Goal: Task Accomplishment & Management: Complete application form

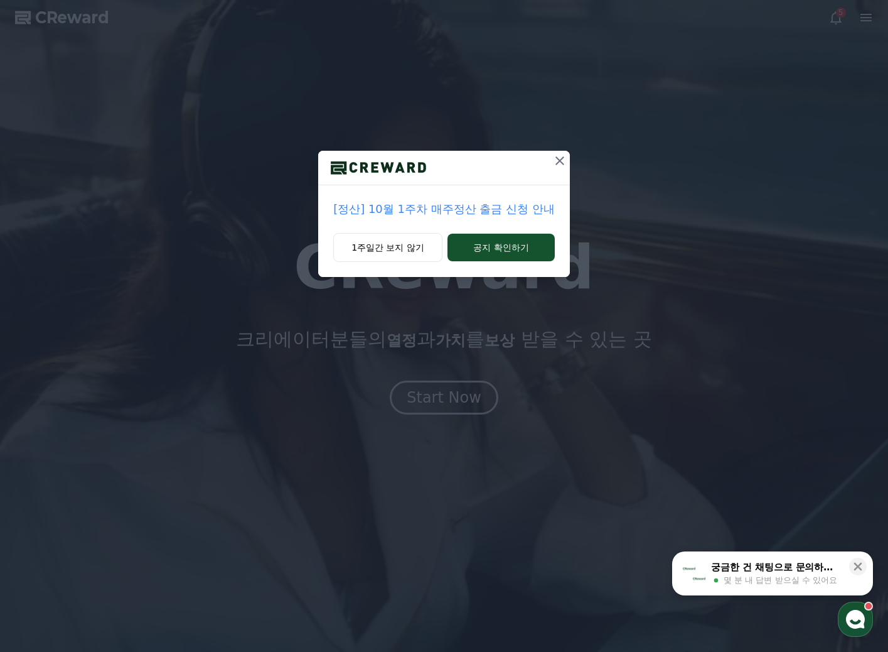
click at [559, 163] on icon at bounding box center [559, 160] width 15 height 15
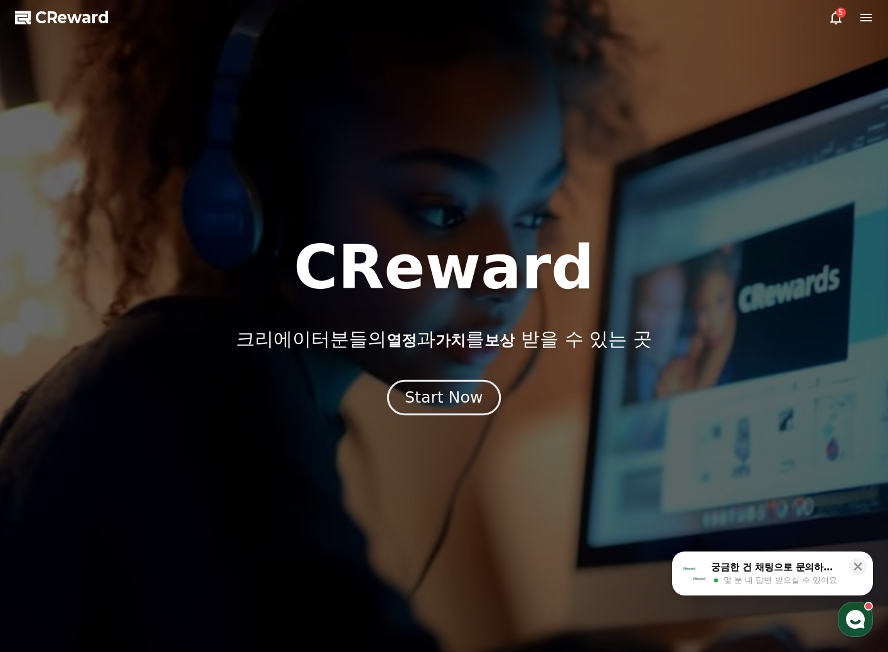
click at [454, 404] on div "Start Now" at bounding box center [444, 397] width 78 height 21
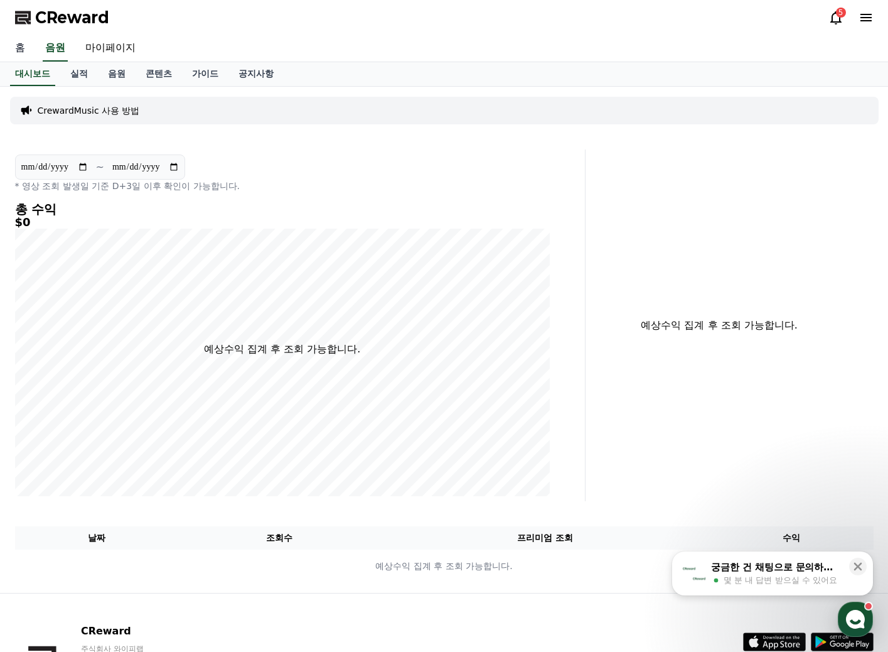
click at [21, 47] on link "홈" at bounding box center [20, 48] width 30 height 26
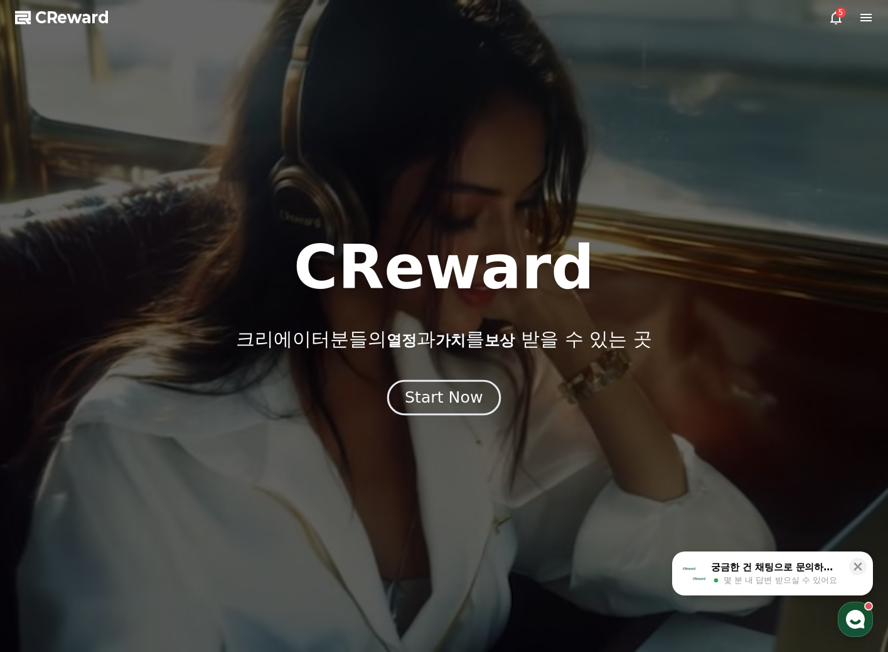
click at [474, 397] on div "Start Now" at bounding box center [444, 397] width 78 height 21
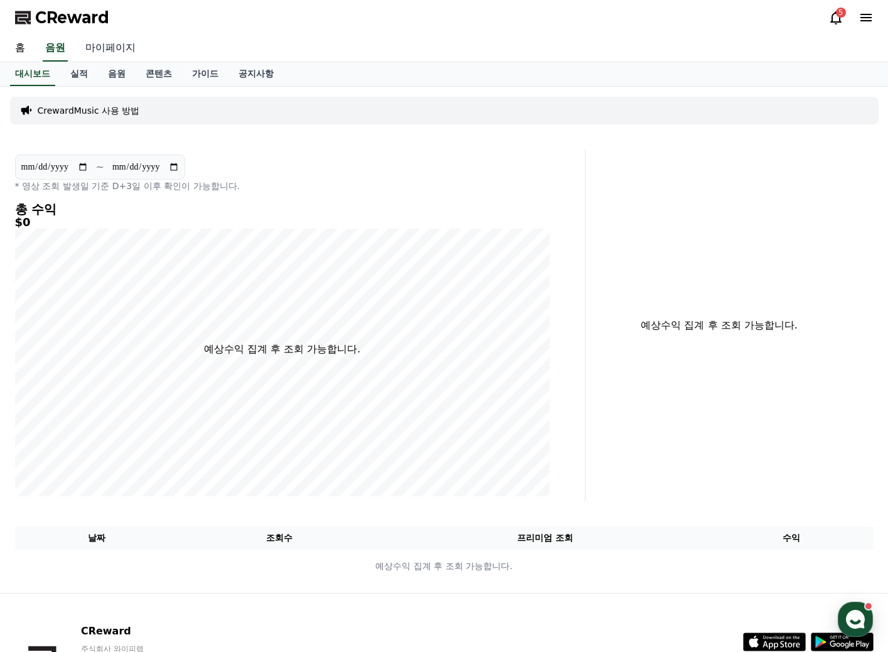
click at [104, 45] on link "마이페이지" at bounding box center [110, 48] width 70 height 26
select select "**********"
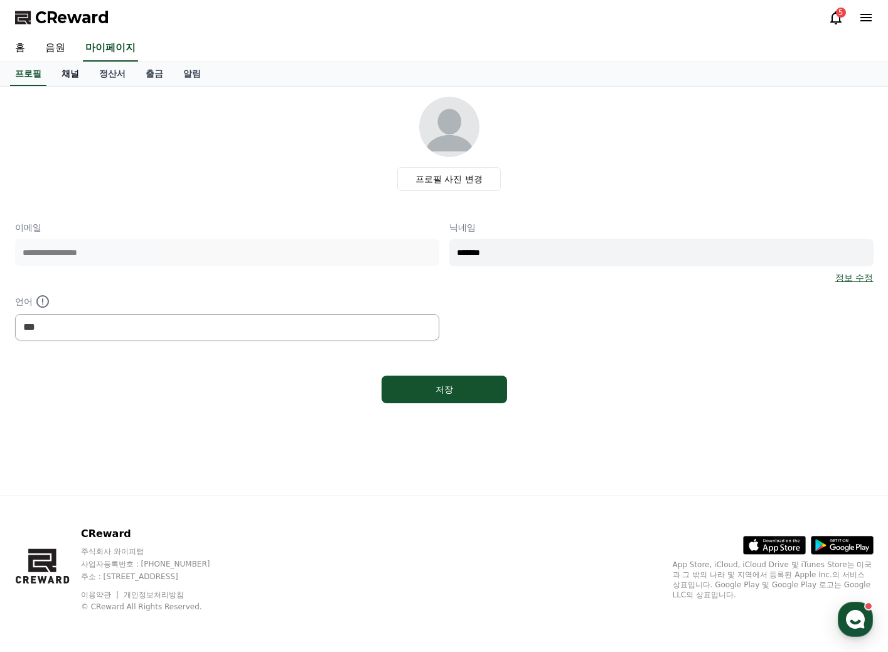
click at [76, 75] on link "채널" at bounding box center [70, 74] width 38 height 24
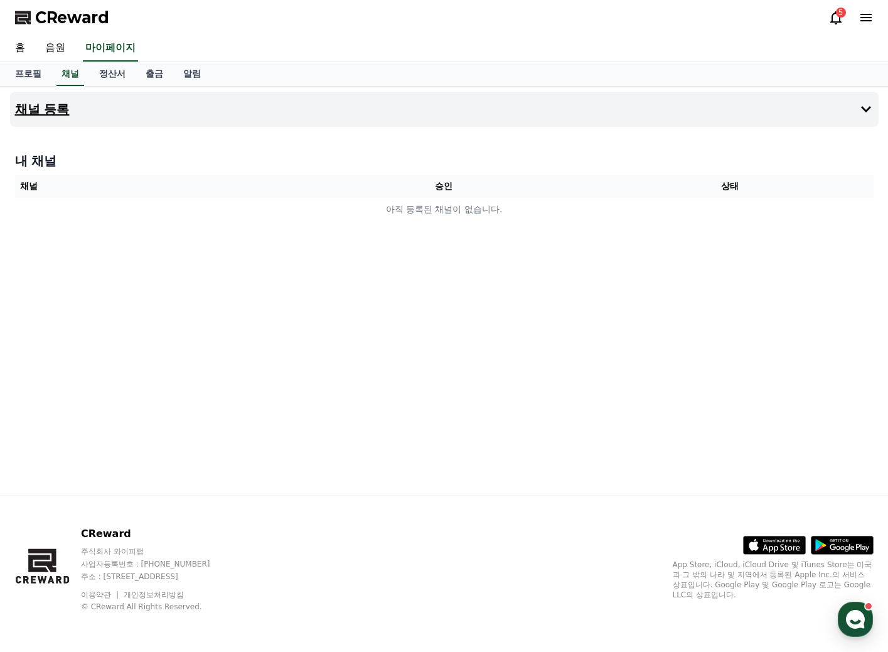
click at [870, 107] on icon at bounding box center [866, 109] width 10 height 6
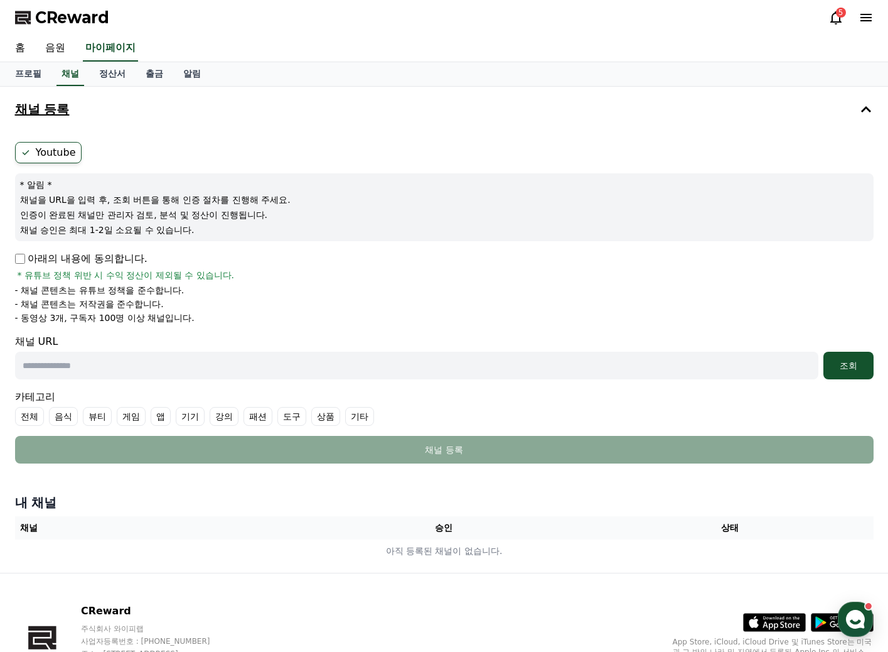
click at [82, 372] on input "text" at bounding box center [417, 366] width 804 height 28
click at [26, 255] on p "아래의 내용에 동의합니다." at bounding box center [81, 258] width 132 height 15
drag, startPoint x: 85, startPoint y: 292, endPoint x: 169, endPoint y: 301, distance: 84.0
click at [167, 301] on ul "- 채널 콘텐츠는 유튜브 정책을 준수합니다. - 채널 콘텐츠는 저작권을 준수합니다. - 동영상 3개, 구독자 100명 이상 채널입니다." at bounding box center [444, 304] width 859 height 40
click at [217, 319] on li "- 동영상 3개, 구독자 100명 이상 채널입니다." at bounding box center [444, 317] width 859 height 13
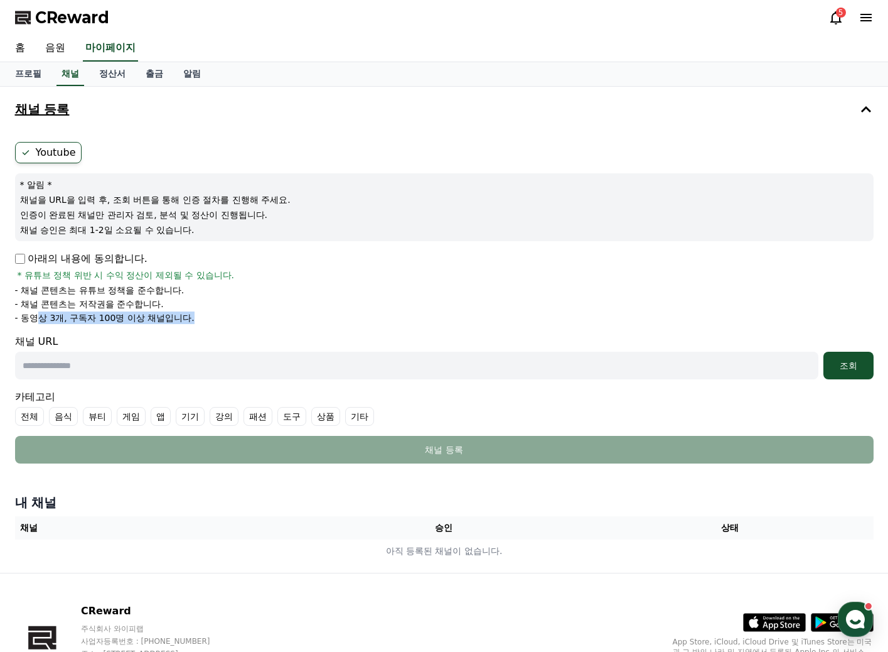
drag, startPoint x: 38, startPoint y: 316, endPoint x: 213, endPoint y: 320, distance: 175.2
click at [213, 320] on li "- 동영상 3개, 구독자 100명 이상 채널입니다." at bounding box center [444, 317] width 859 height 13
click at [244, 318] on li "- 동영상 3개, 구독자 100명 이상 채널입니다." at bounding box center [444, 317] width 859 height 13
drag, startPoint x: 200, startPoint y: 318, endPoint x: -3, endPoint y: 317, distance: 202.2
click at [0, 317] on html "CReward 5 홈 음원 마이페이지 프로필 채널 정산서 출금 알림 채널 등록 Youtube * 알림 * 채널을 URL을 입력 후, 조회 버튼…" at bounding box center [444, 364] width 888 height 729
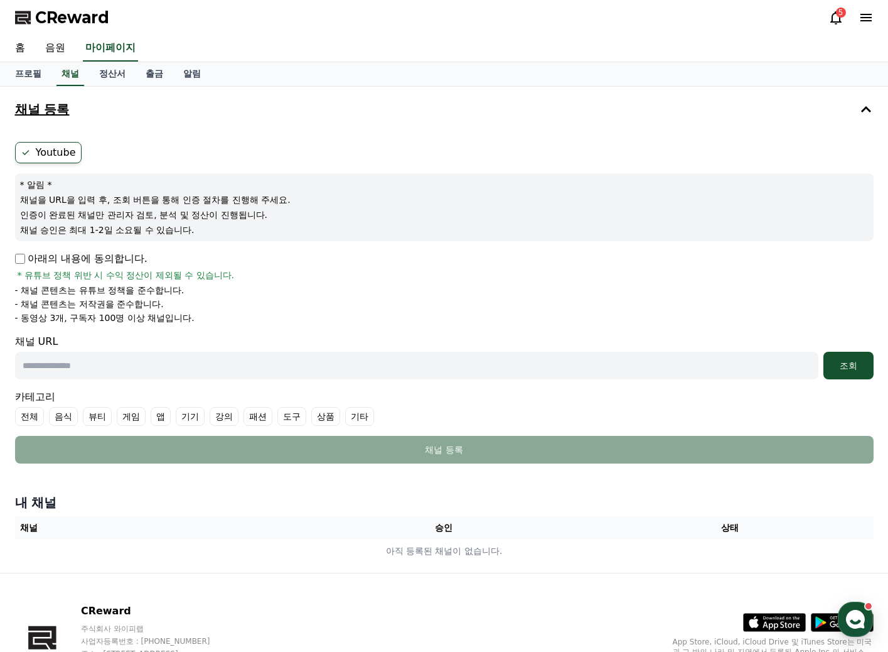
click at [214, 304] on li "- 채널 콘텐츠는 저작권을 준수합니다." at bounding box center [444, 304] width 859 height 13
